Goal: Transaction & Acquisition: Purchase product/service

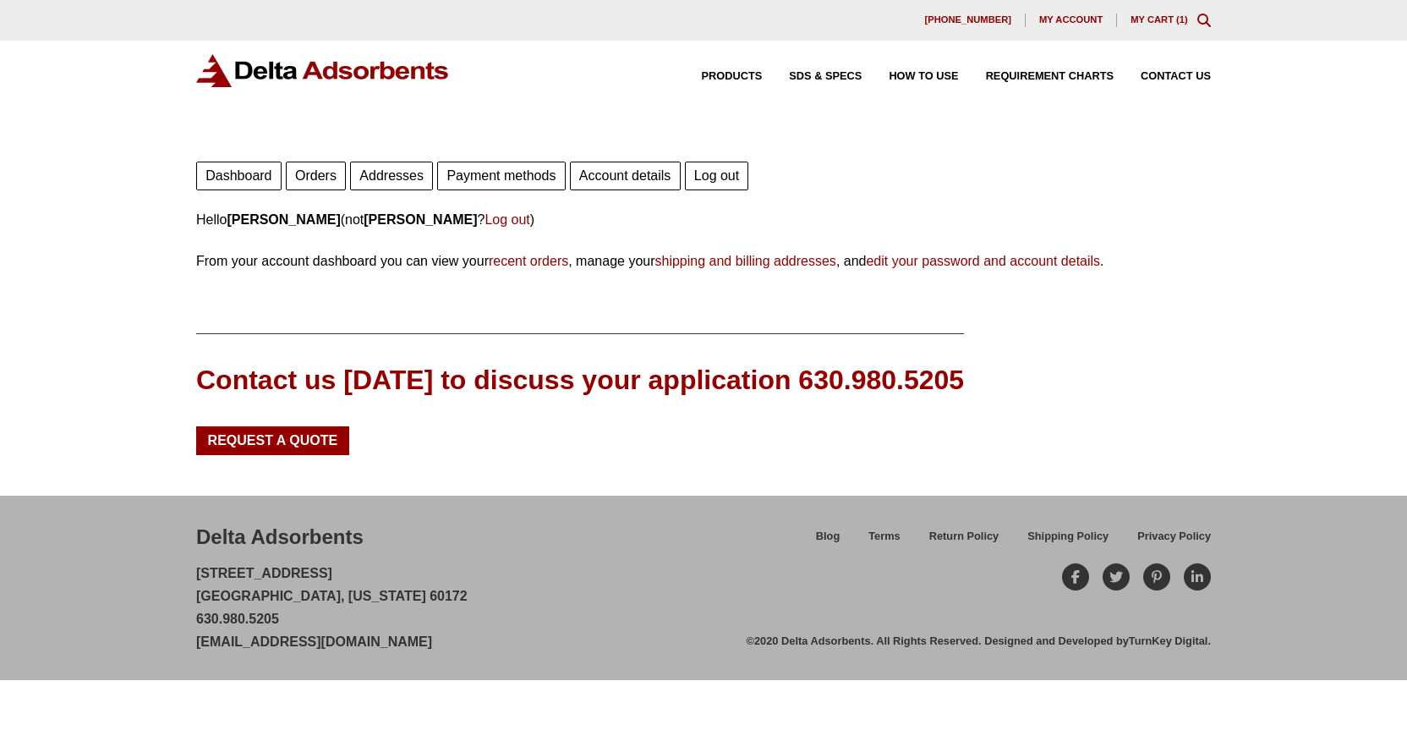
click at [1154, 22] on link "My Cart ( 1 )" at bounding box center [1160, 19] width 58 height 10
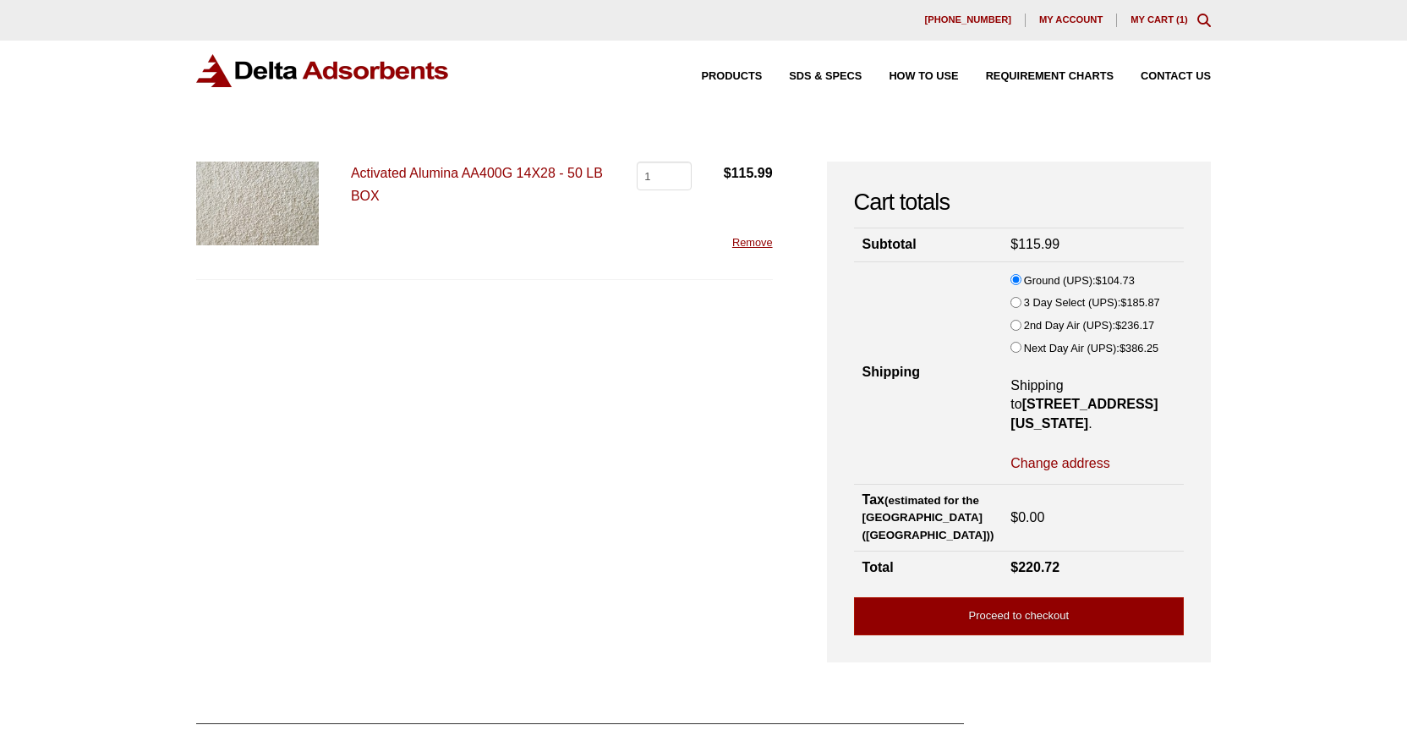
click at [1052, 635] on div "Cart totals Subtotal $ 115.99 Shipping Ground (UPS): $ 104.73 3 Day Select (UPS…" at bounding box center [1019, 412] width 384 height 501
click at [1047, 616] on link "Proceed to checkout" at bounding box center [1019, 616] width 330 height 38
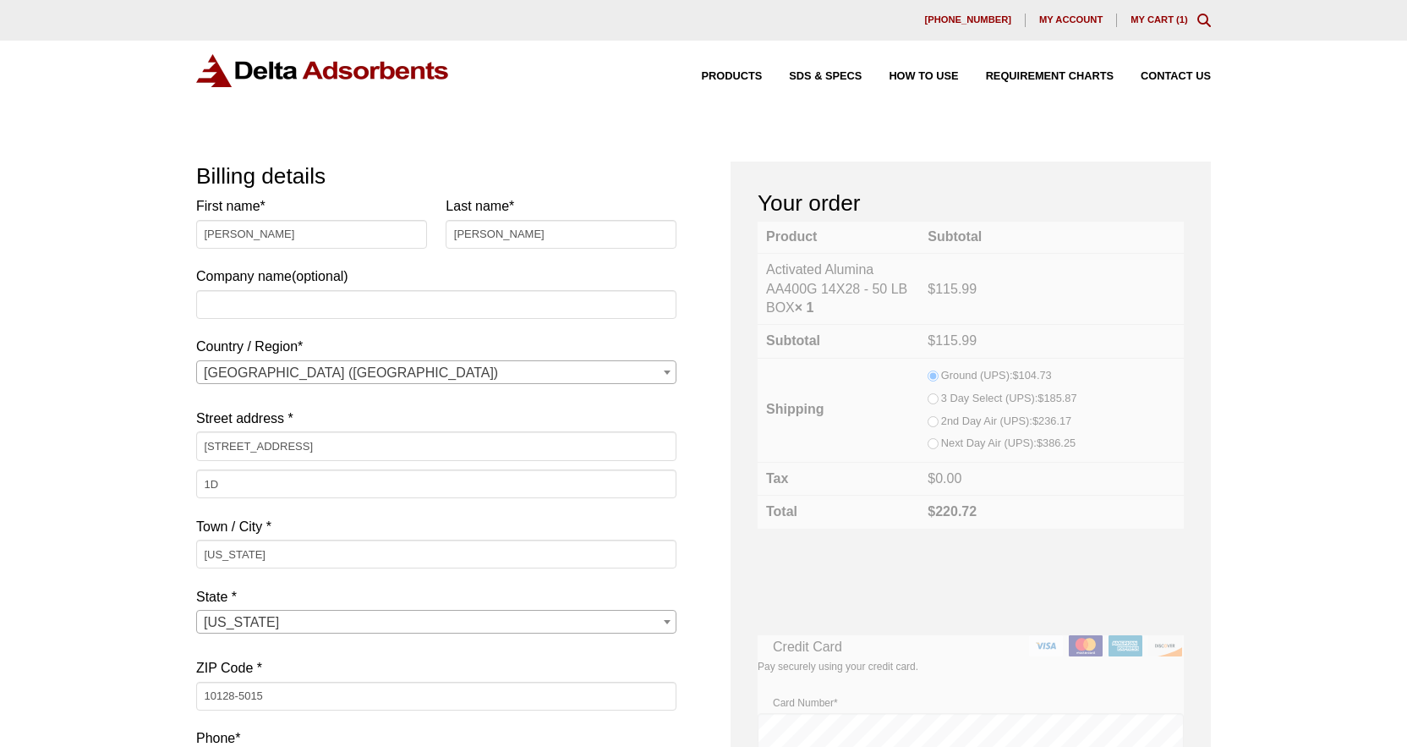
select select "NY"
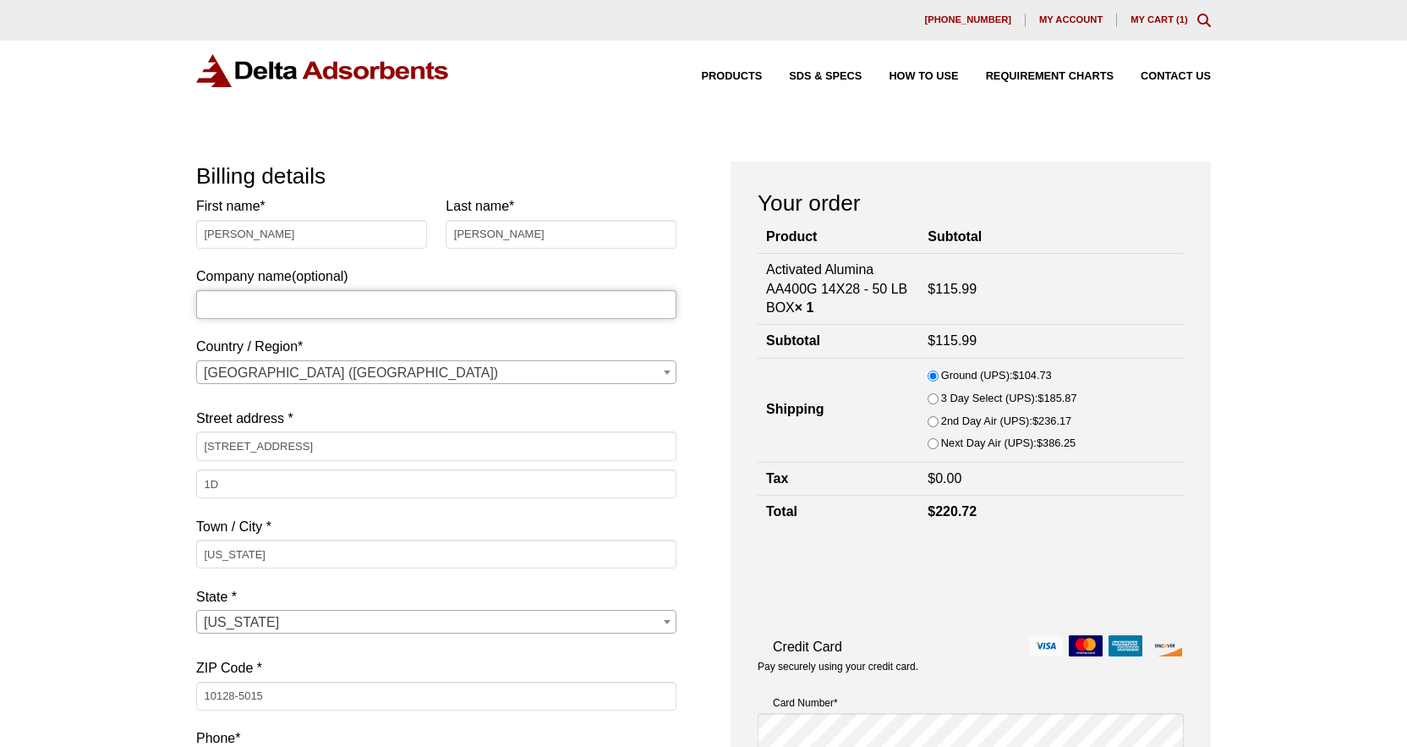
click at [272, 303] on input "Company name (optional)" at bounding box center [436, 304] width 480 height 29
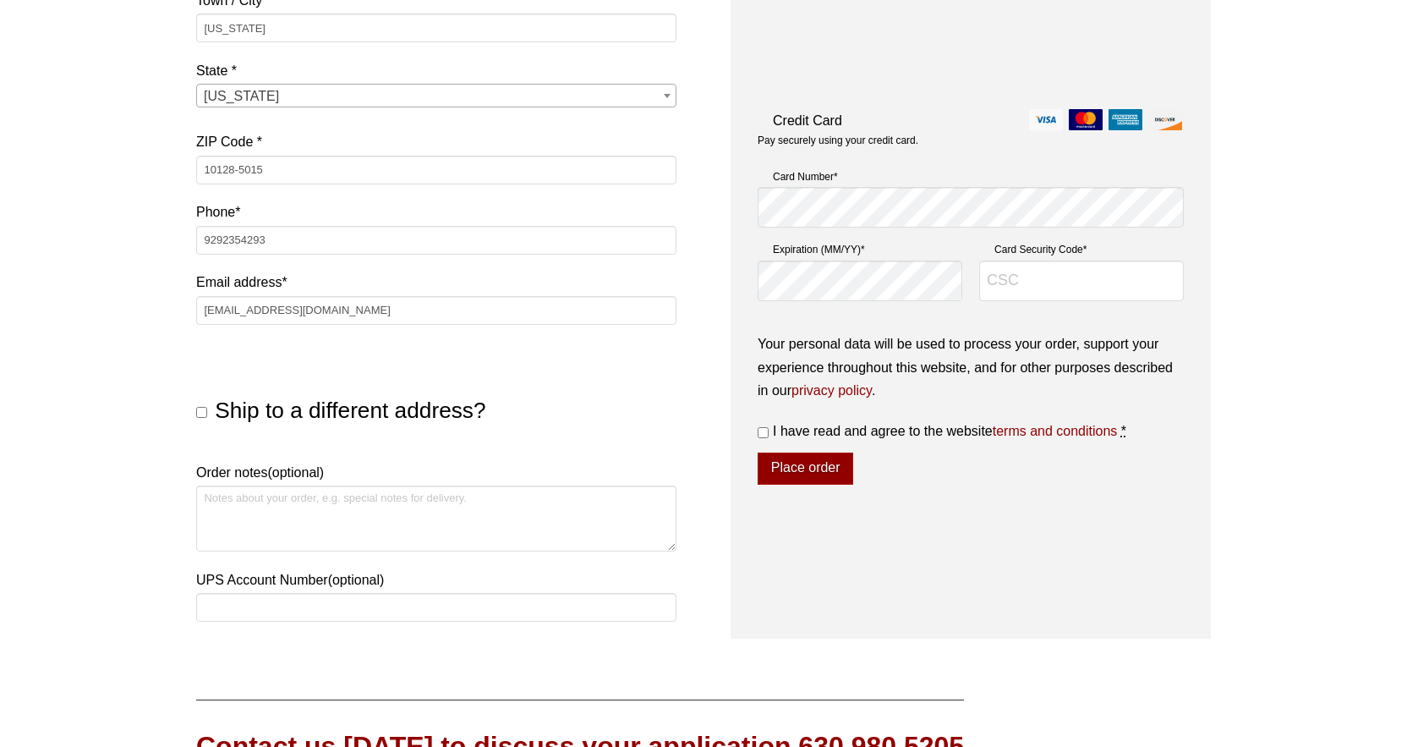
scroll to position [536, 0]
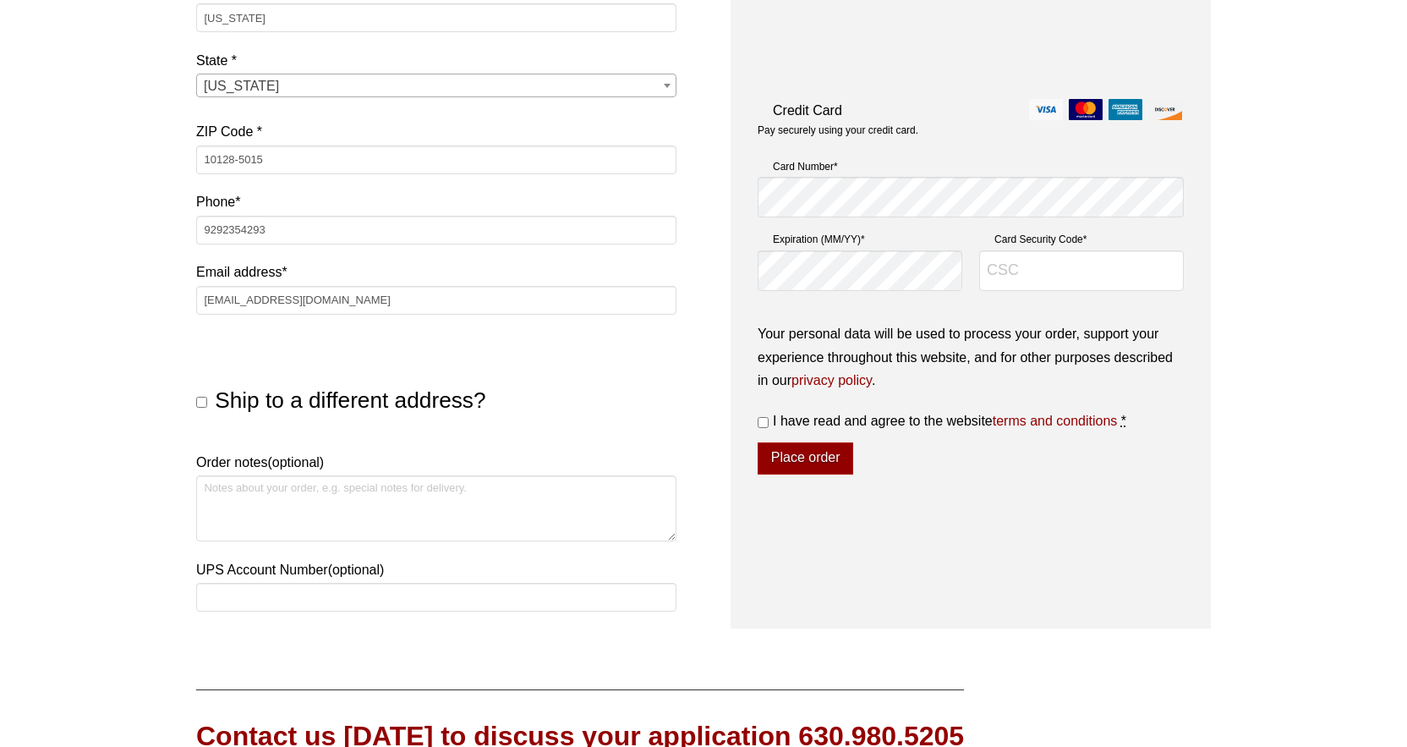
click at [193, 400] on div "Our website has detected that you are using an outdated browser that will preve…" at bounding box center [703, 250] width 1407 height 1572
click at [200, 408] on h3 "Ship to a different address?" at bounding box center [436, 400] width 480 height 38
click at [204, 403] on input "Ship to a different address?" at bounding box center [201, 402] width 11 height 11
checkbox input "true"
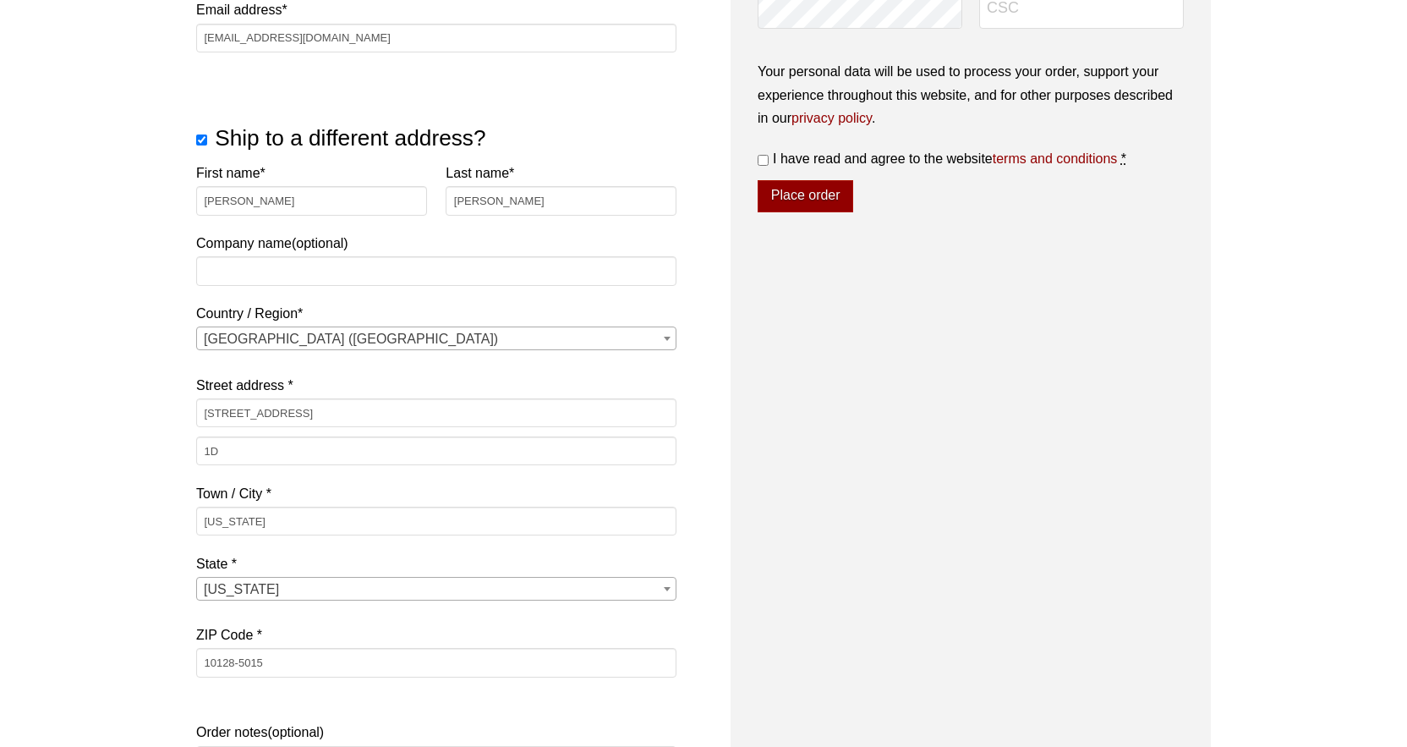
scroll to position [800, 0]
click at [277, 207] on input "[PERSON_NAME]" at bounding box center [311, 198] width 231 height 29
click at [238, 265] on input "Company name (optional)" at bounding box center [436, 269] width 480 height 29
type input "Mani"
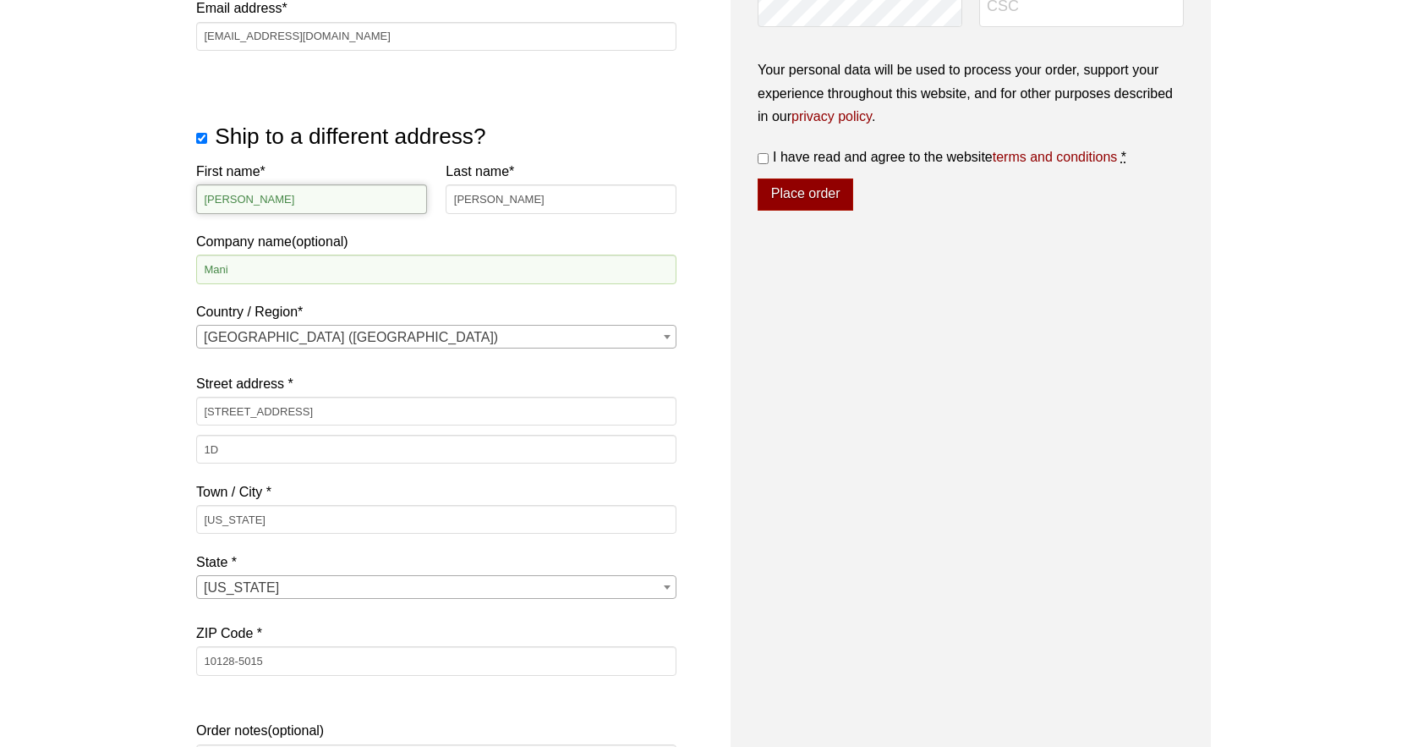
click at [292, 200] on input "[PERSON_NAME]" at bounding box center [311, 198] width 231 height 29
click at [266, 408] on input "[STREET_ADDRESS]" at bounding box center [436, 411] width 480 height 29
click at [266, 410] on input "[STREET_ADDRESS]" at bounding box center [436, 411] width 480 height 29
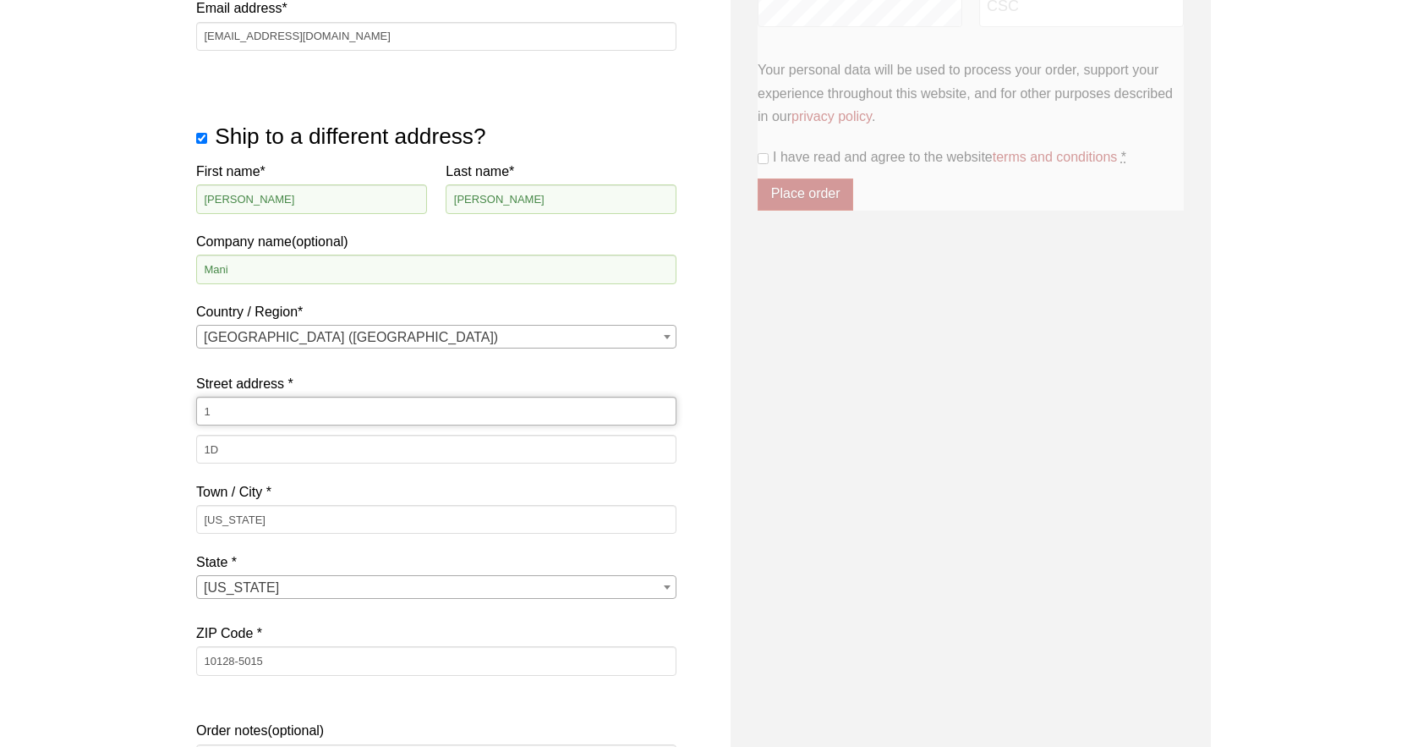
type input "[STREET_ADDRESS]"
click at [282, 441] on input "1D" at bounding box center [436, 449] width 480 height 29
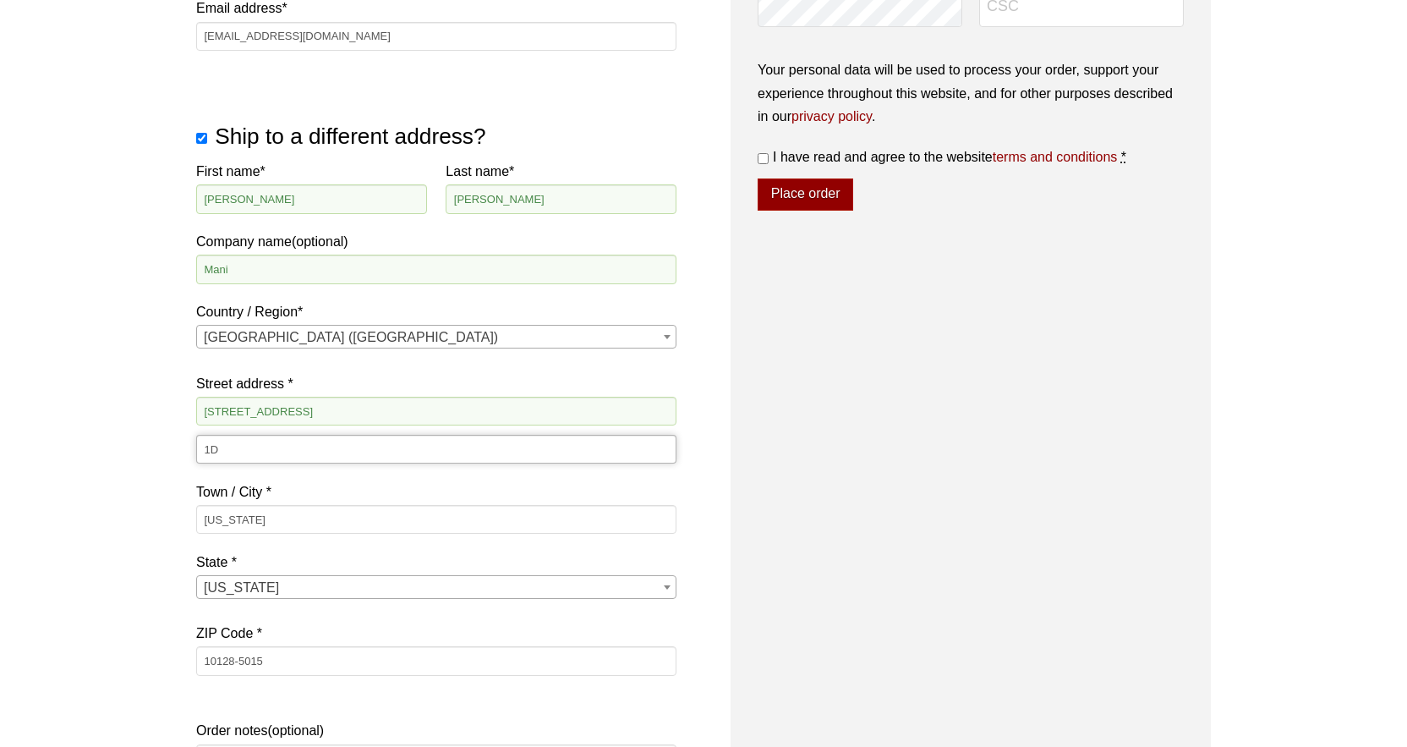
click at [257, 449] on input "1D" at bounding box center [436, 449] width 480 height 29
type input "1"
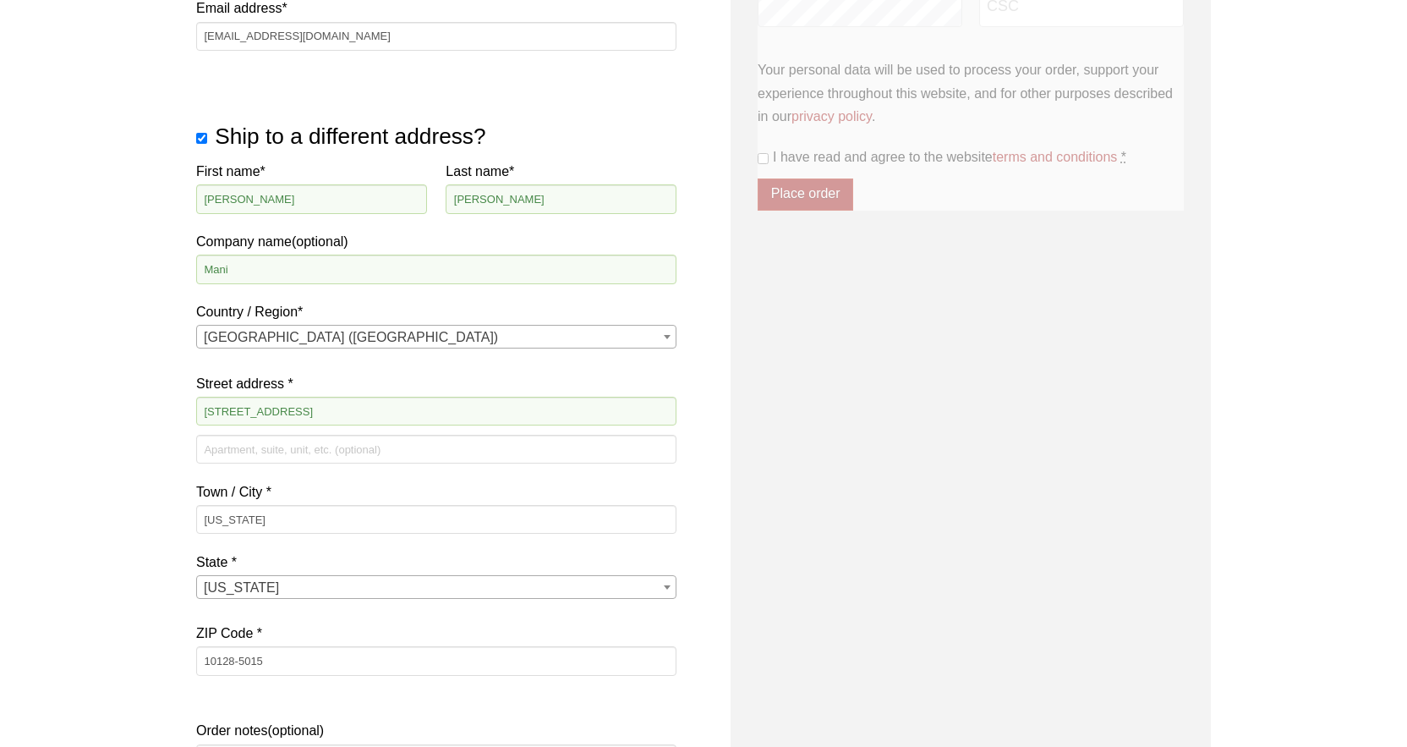
click at [75, 548] on div "Our website has detected that you are using an outdated browser that will preve…" at bounding box center [703, 252] width 1407 height 2104
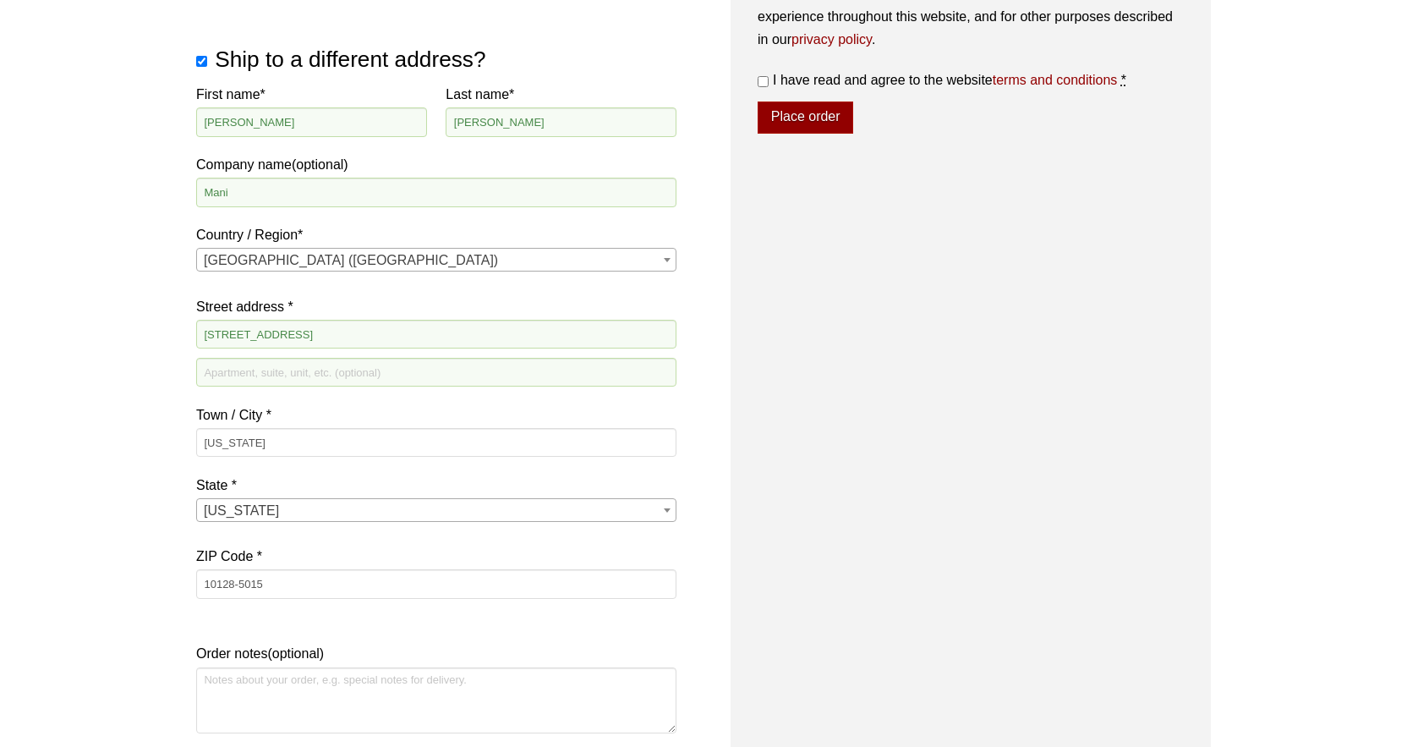
scroll to position [950, 0]
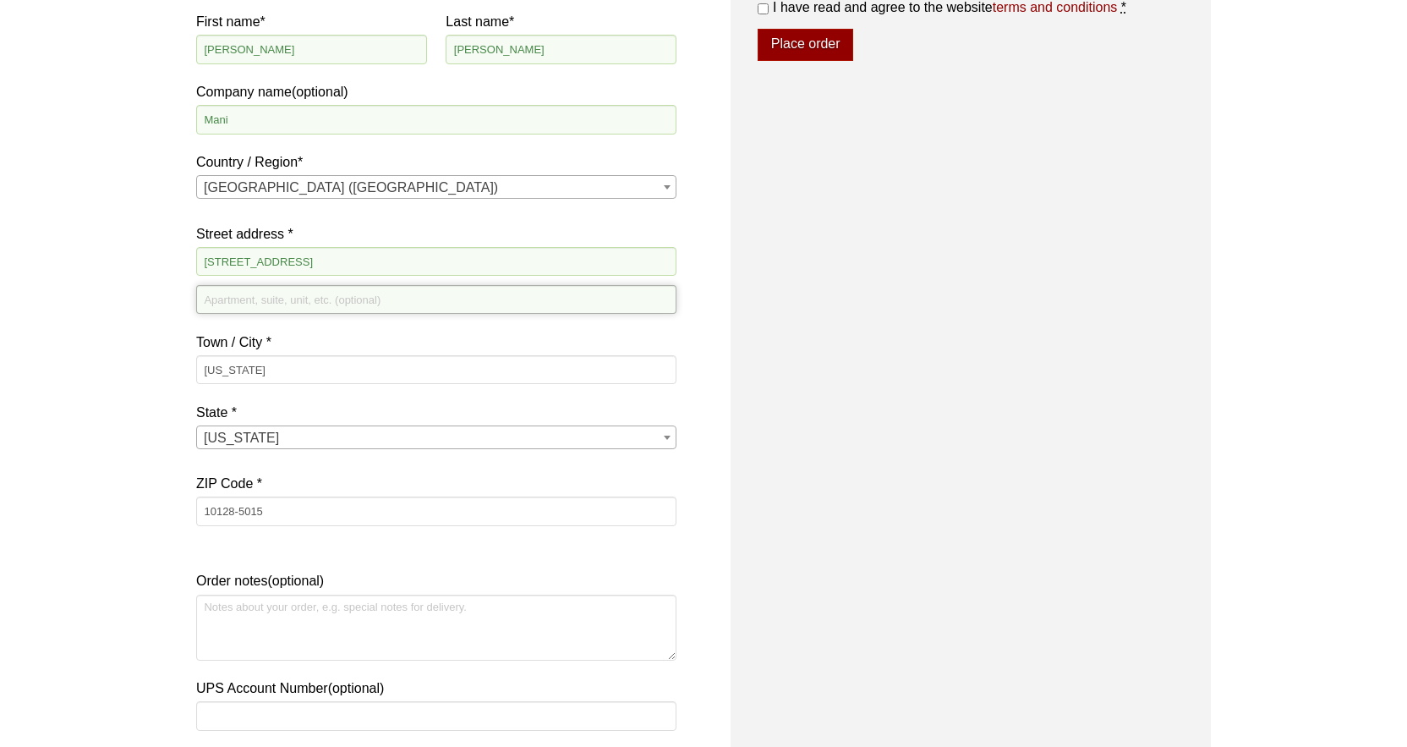
click at [268, 298] on input "Apartment, suite, unit, etc. (optional)" at bounding box center [436, 299] width 480 height 29
type input "[GEOGRAPHIC_DATA] Postal"
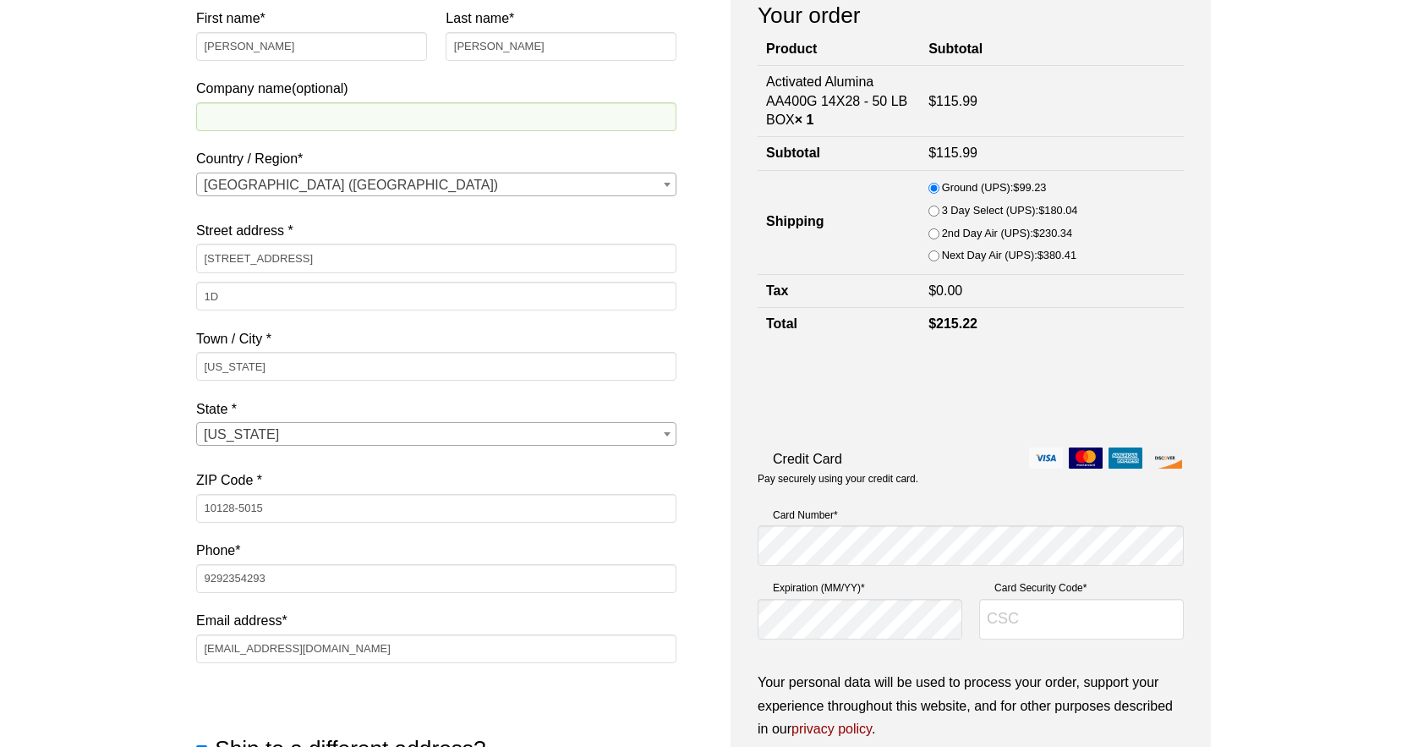
scroll to position [189, 0]
type input "565"
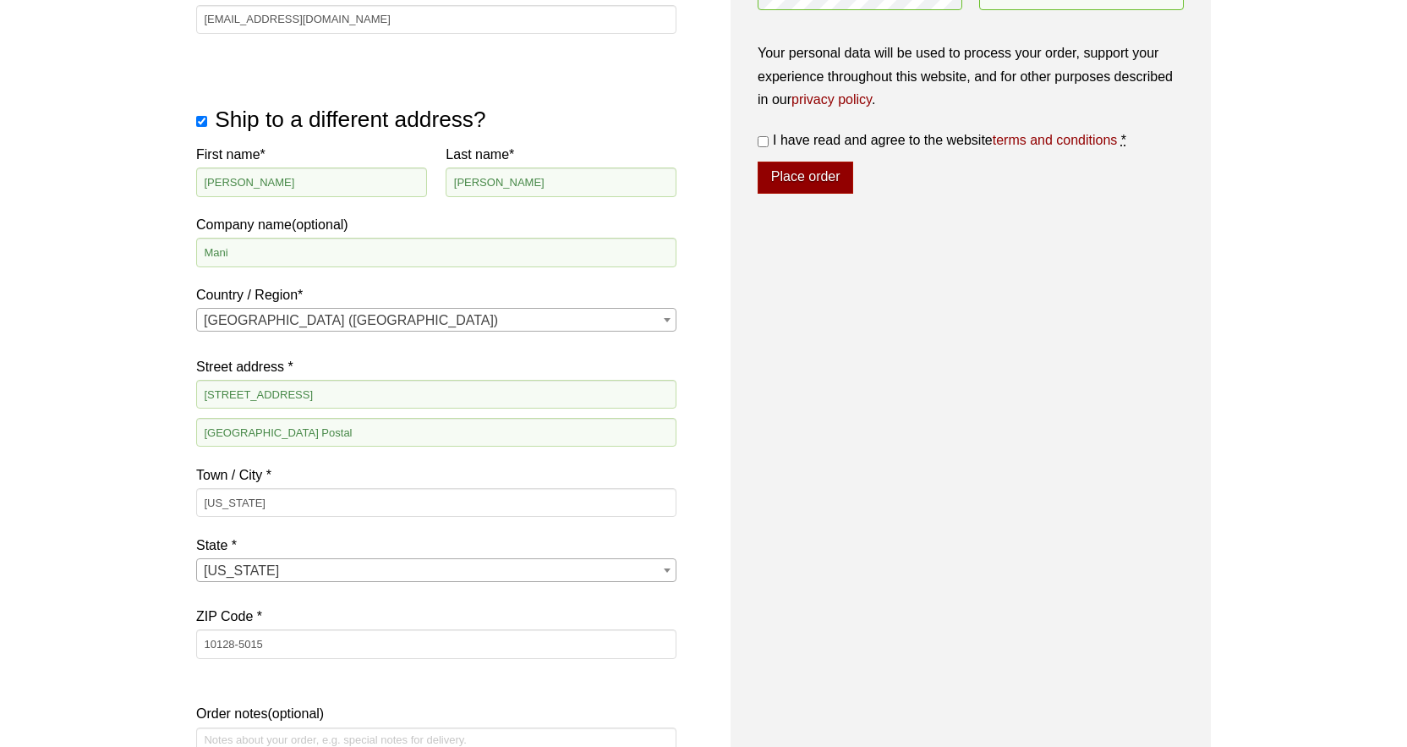
scroll to position [812, 0]
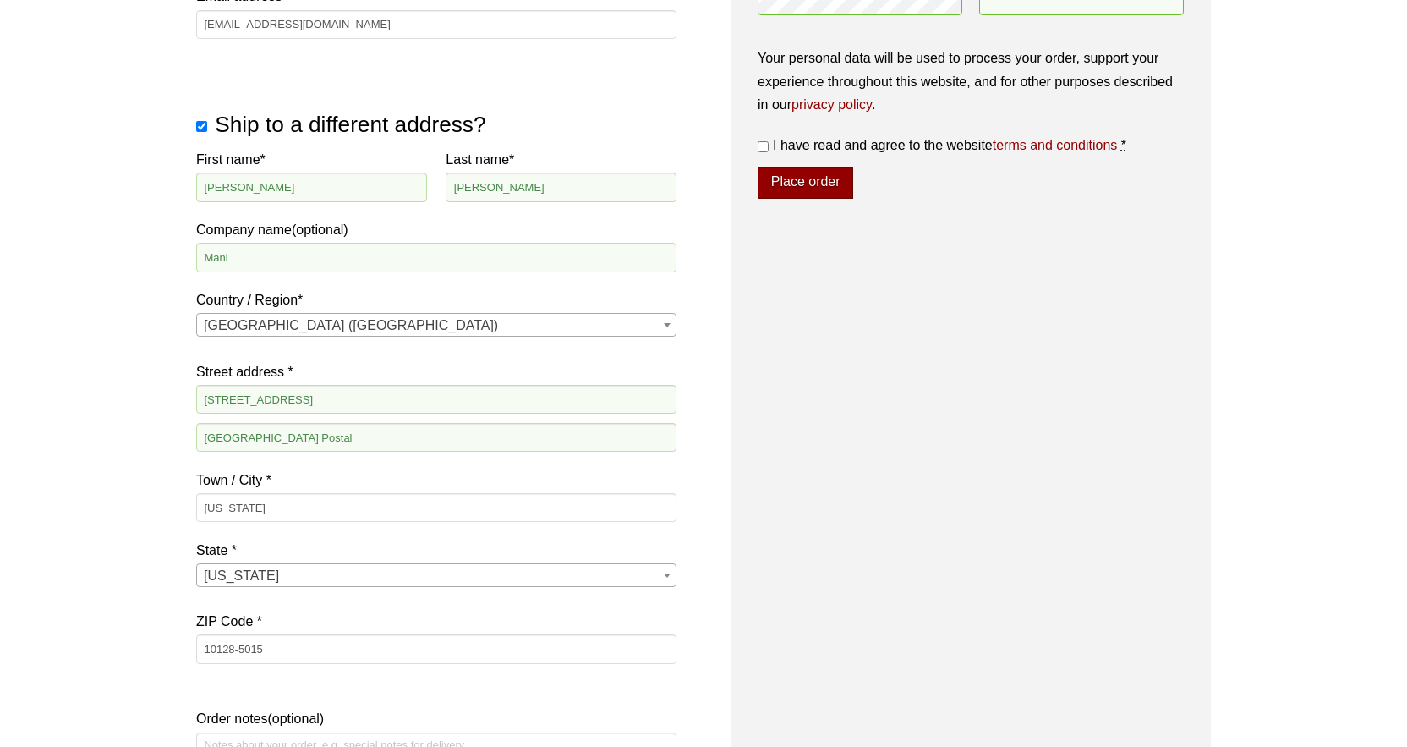
click at [828, 192] on button "Place order" at bounding box center [806, 183] width 96 height 32
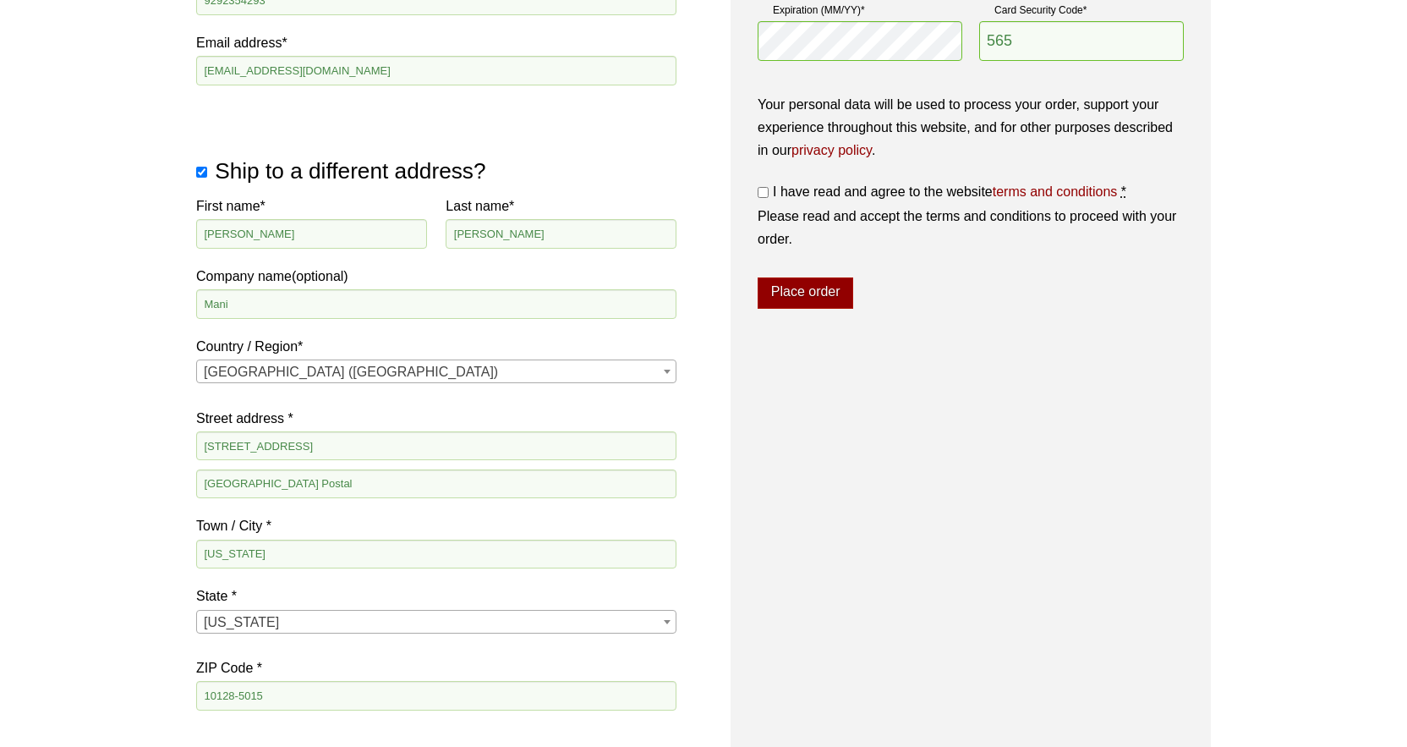
scroll to position [841, 0]
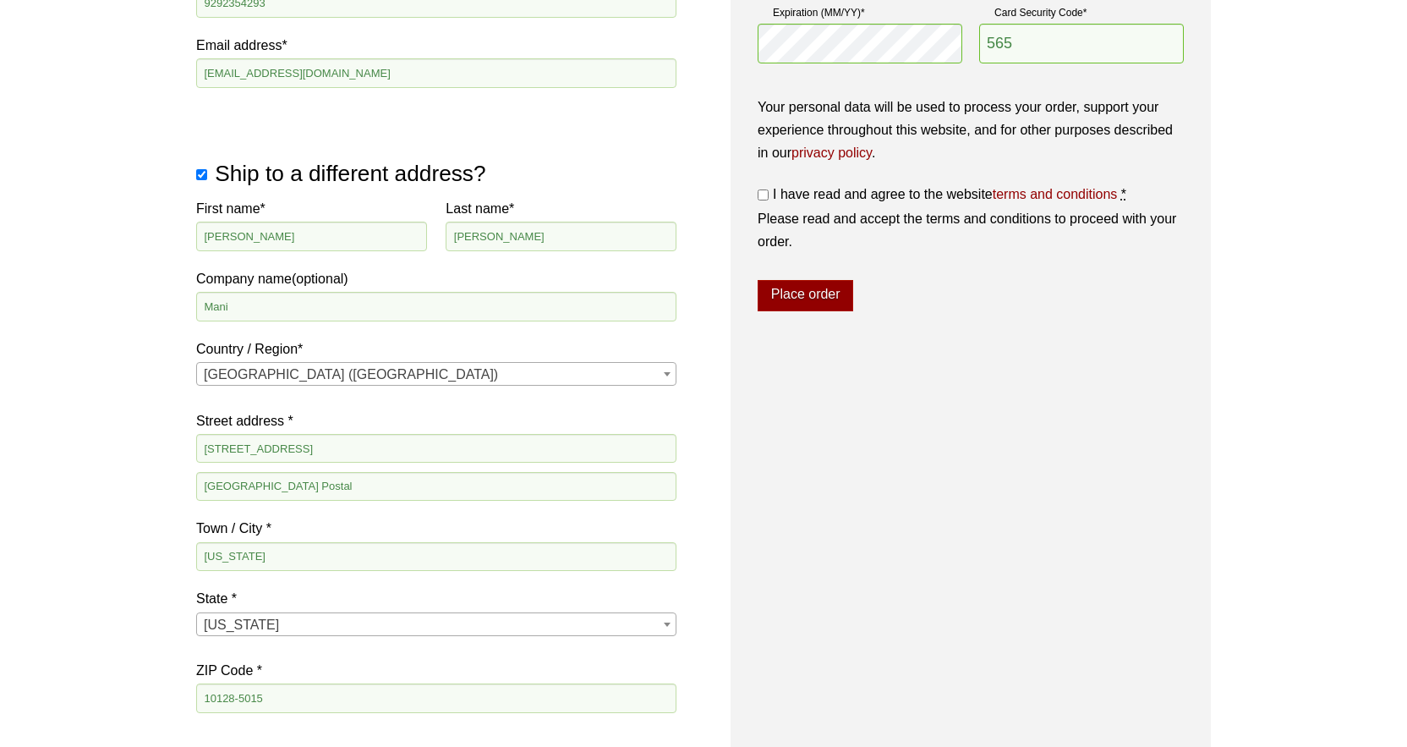
click at [766, 197] on input "I have read and agree to the website terms and conditions *" at bounding box center [763, 194] width 11 height 11
checkbox input "true"
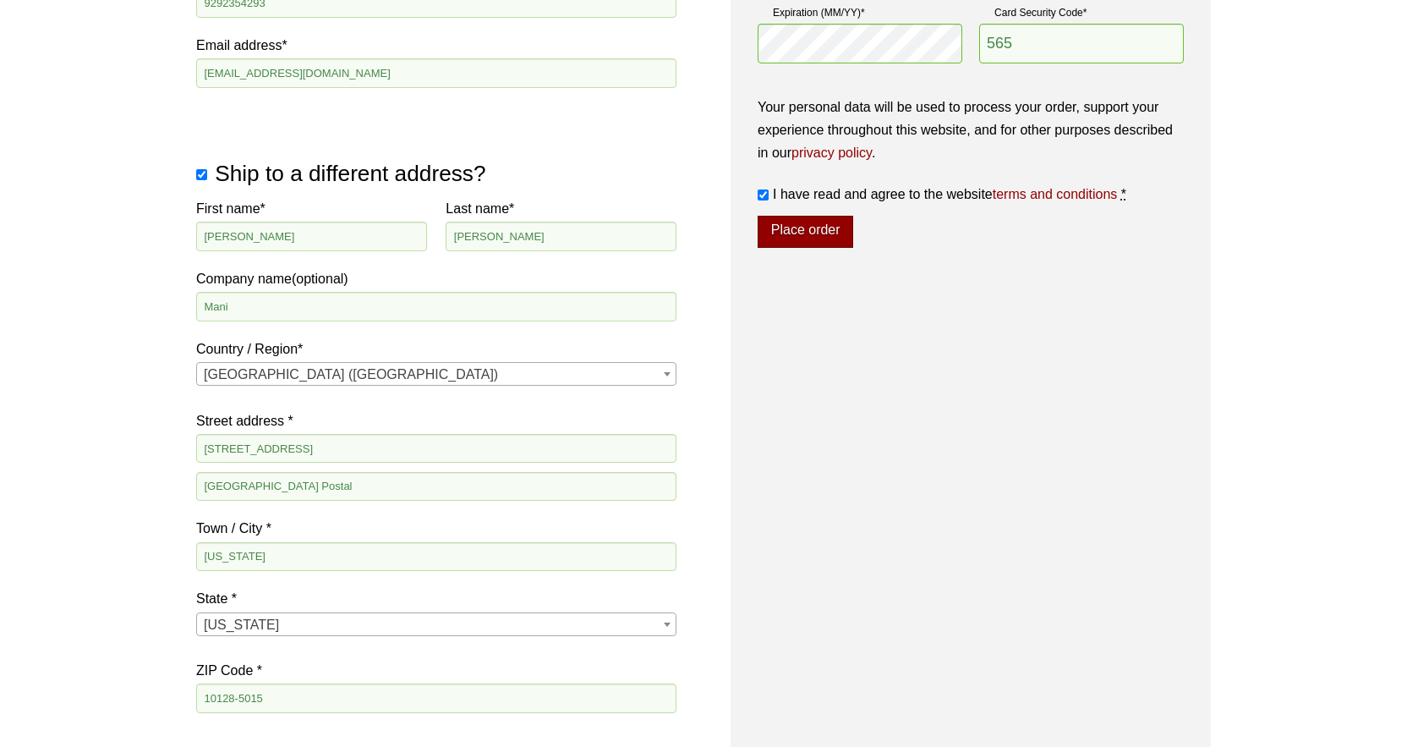
click at [811, 237] on button "Place order" at bounding box center [806, 232] width 96 height 32
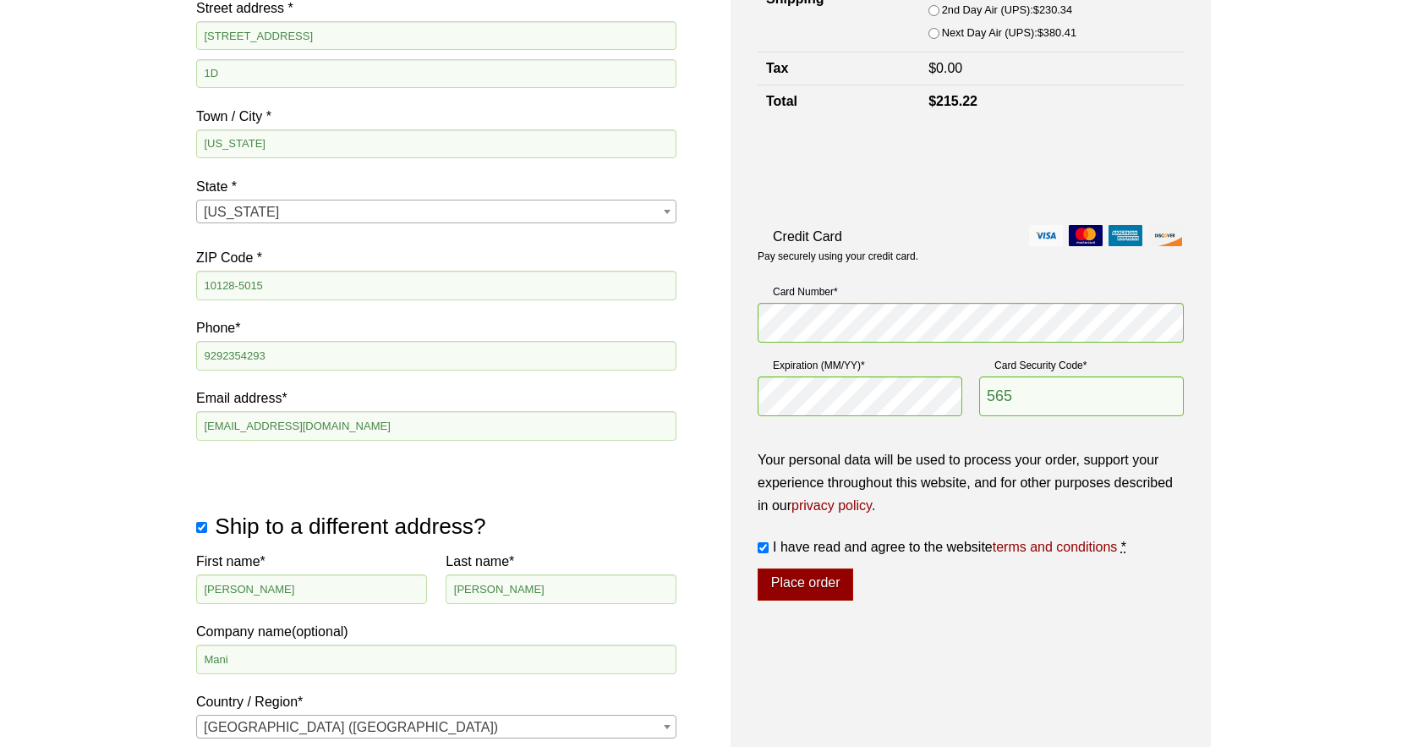
scroll to position [542, 0]
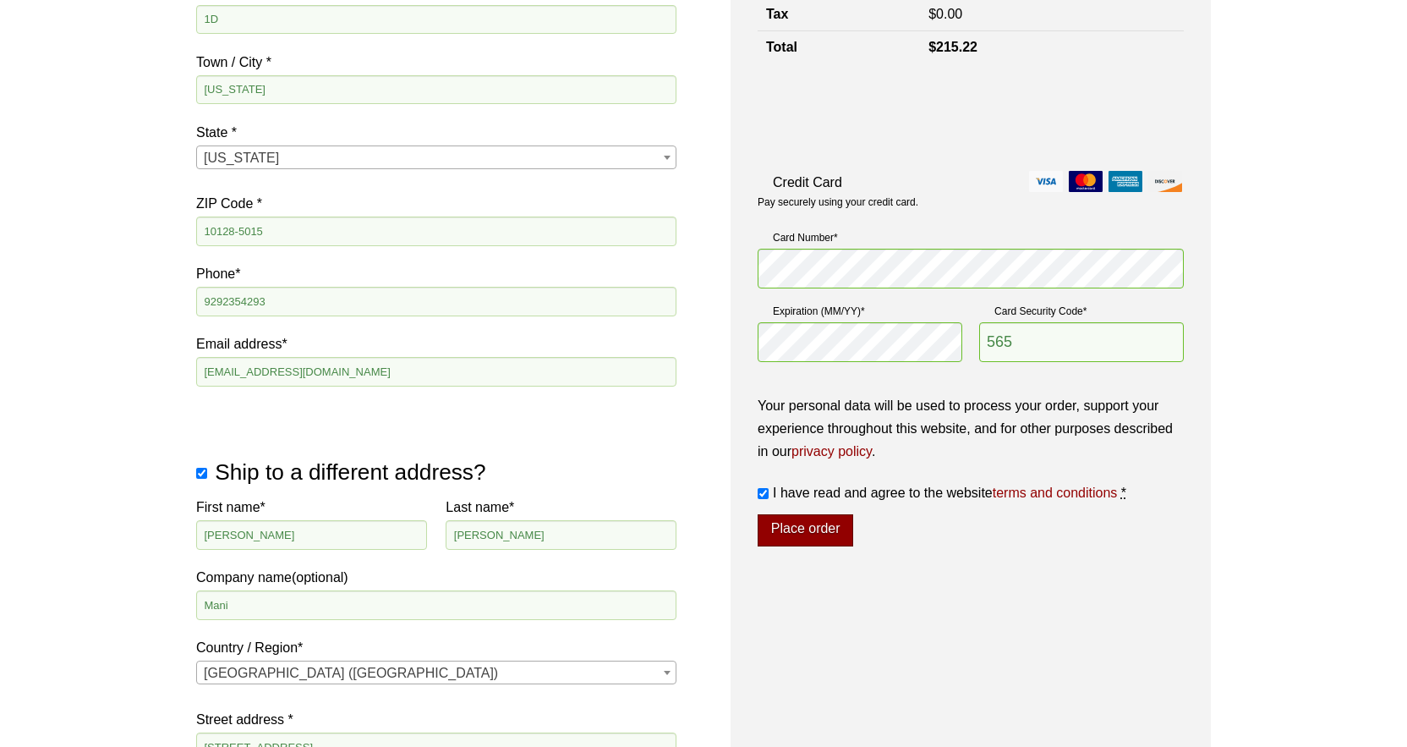
click at [820, 534] on button "Place order" at bounding box center [806, 530] width 96 height 32
